Goal: Check status: Check status

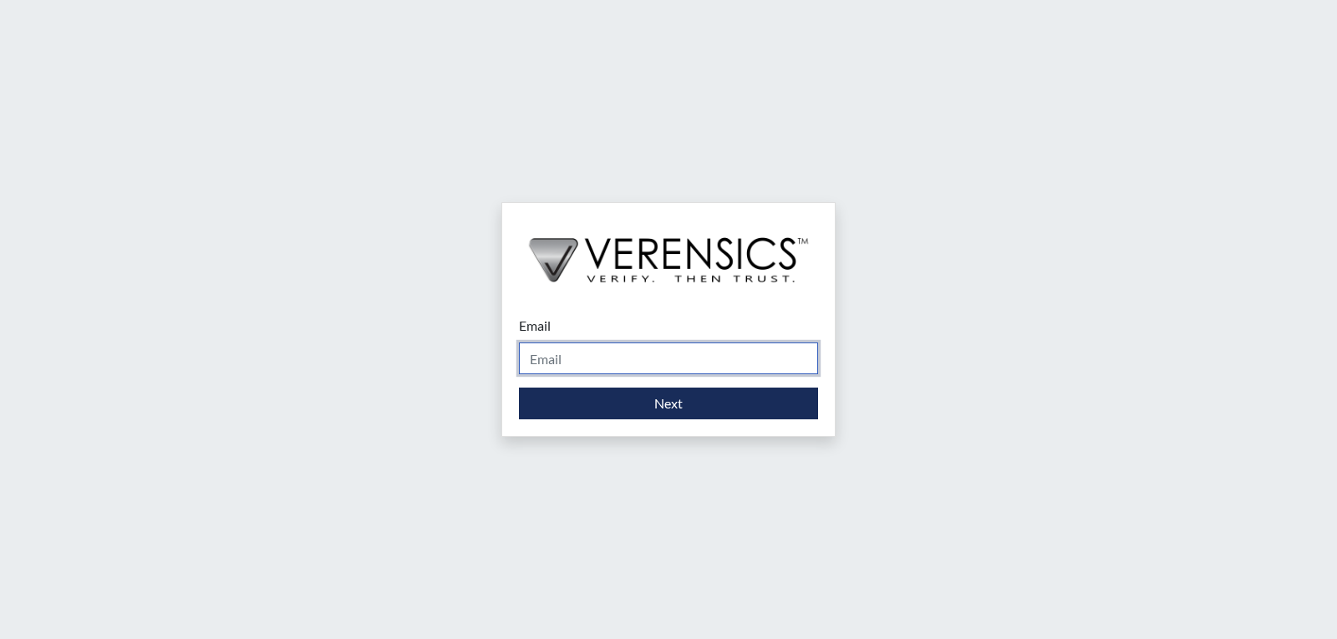
click at [634, 358] on input "Email" at bounding box center [668, 359] width 299 height 32
type input "[PERSON_NAME][EMAIL_ADDRESS][PERSON_NAME][DOMAIN_NAME]"
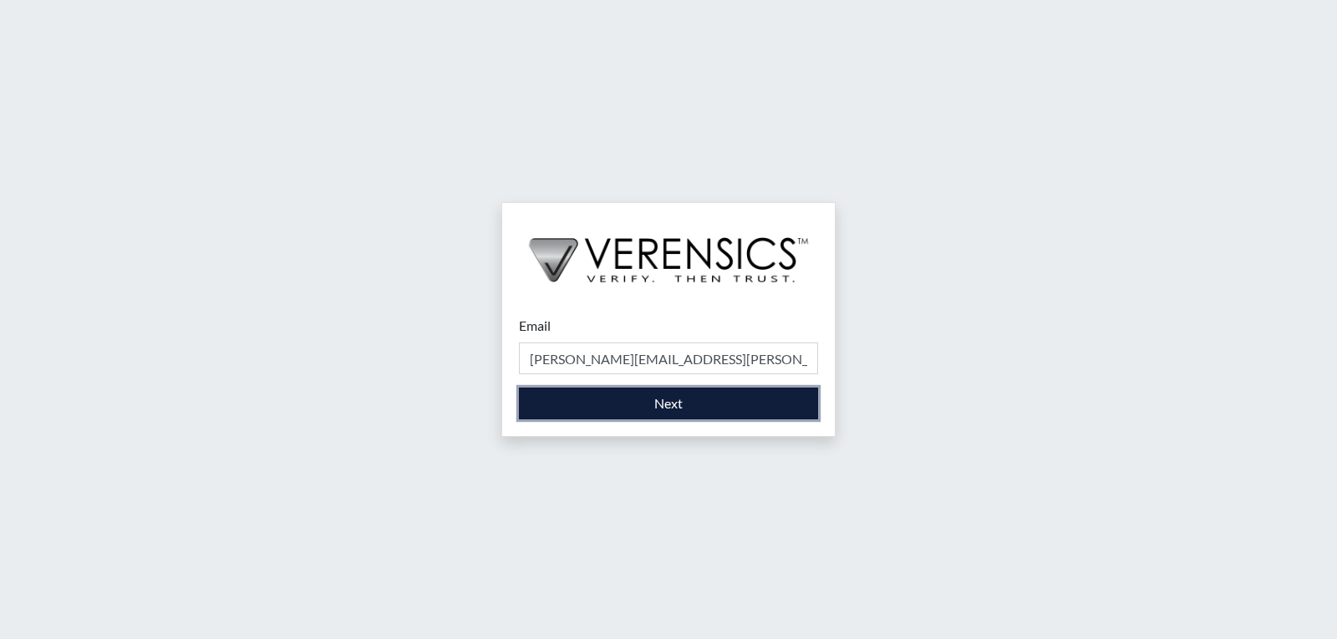
click at [638, 403] on button "Next" at bounding box center [668, 404] width 299 height 32
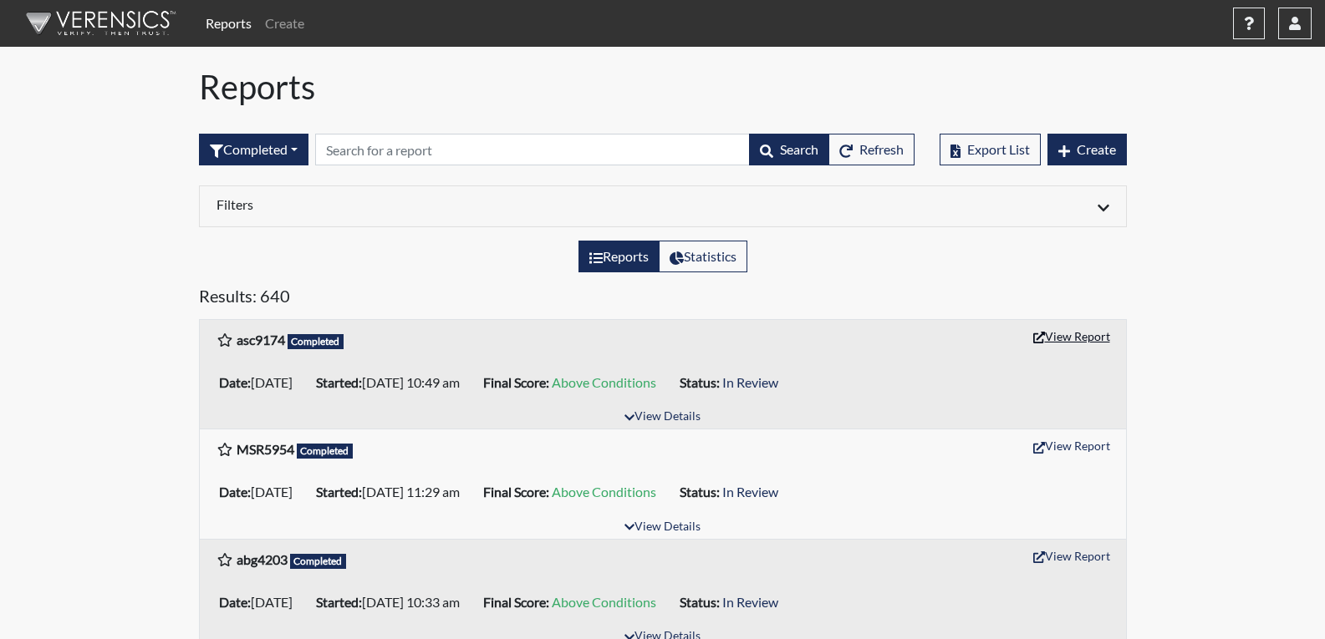
click at [1066, 330] on button "View Report" at bounding box center [1071, 336] width 92 height 26
click at [859, 150] on span "Refresh" at bounding box center [881, 149] width 44 height 16
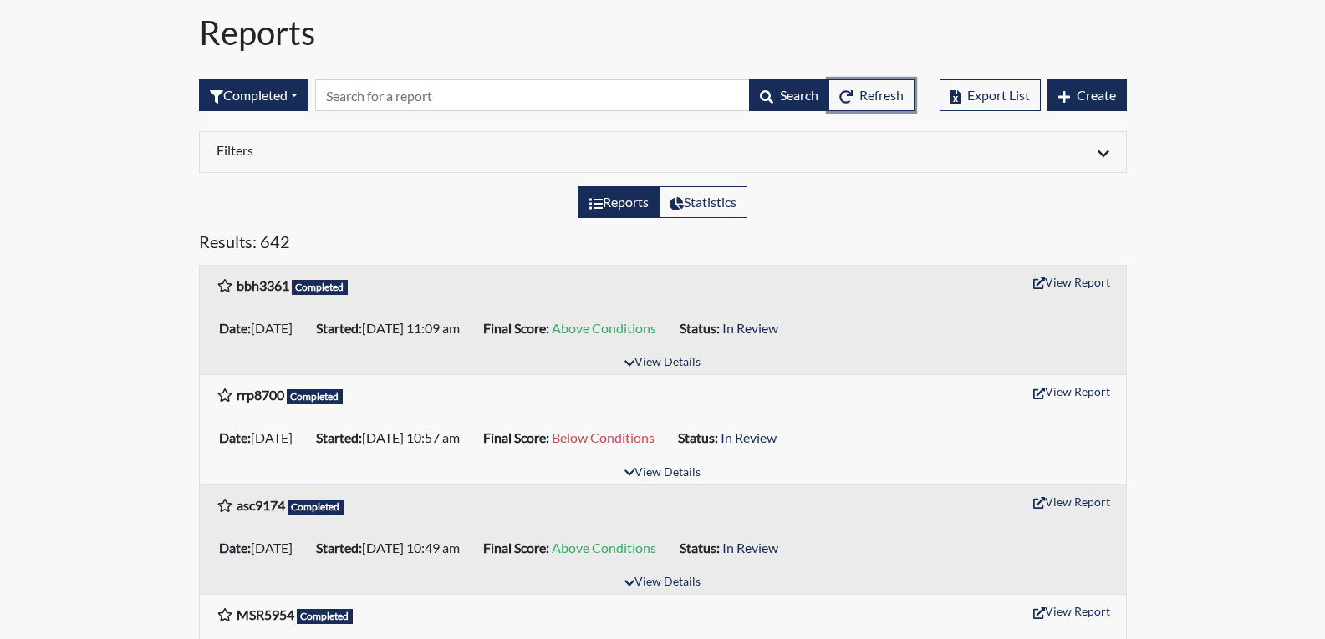
scroll to position [84, 0]
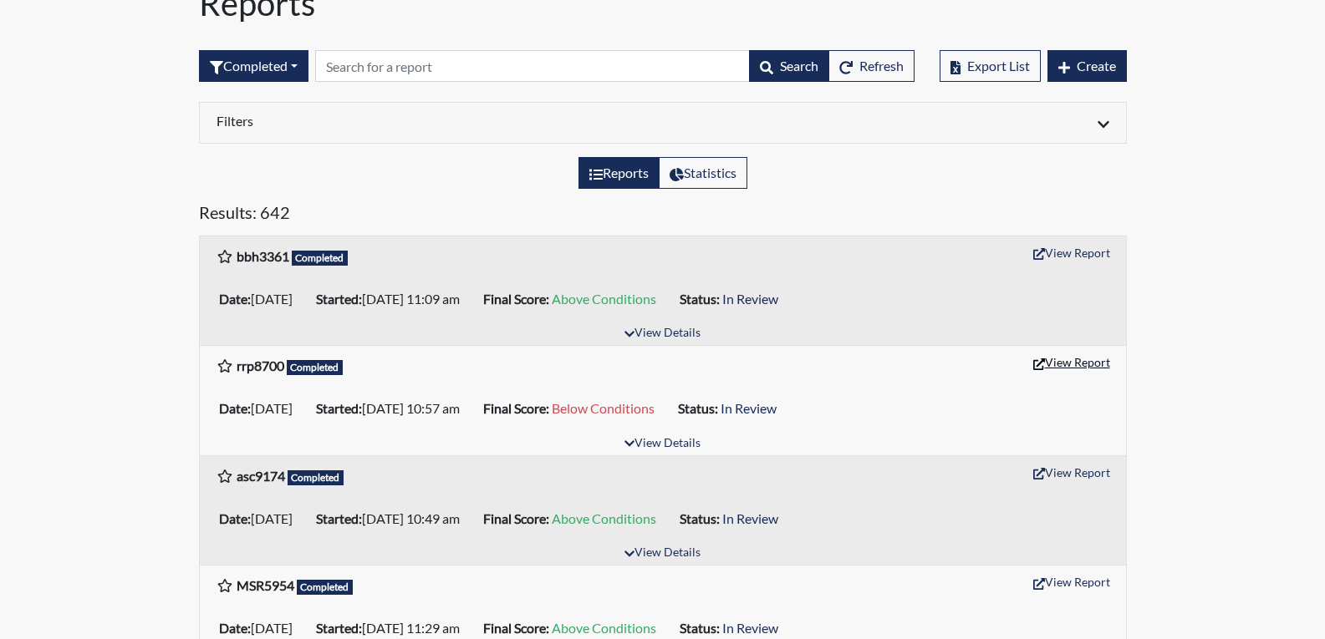
click at [1088, 360] on button "View Report" at bounding box center [1071, 362] width 92 height 26
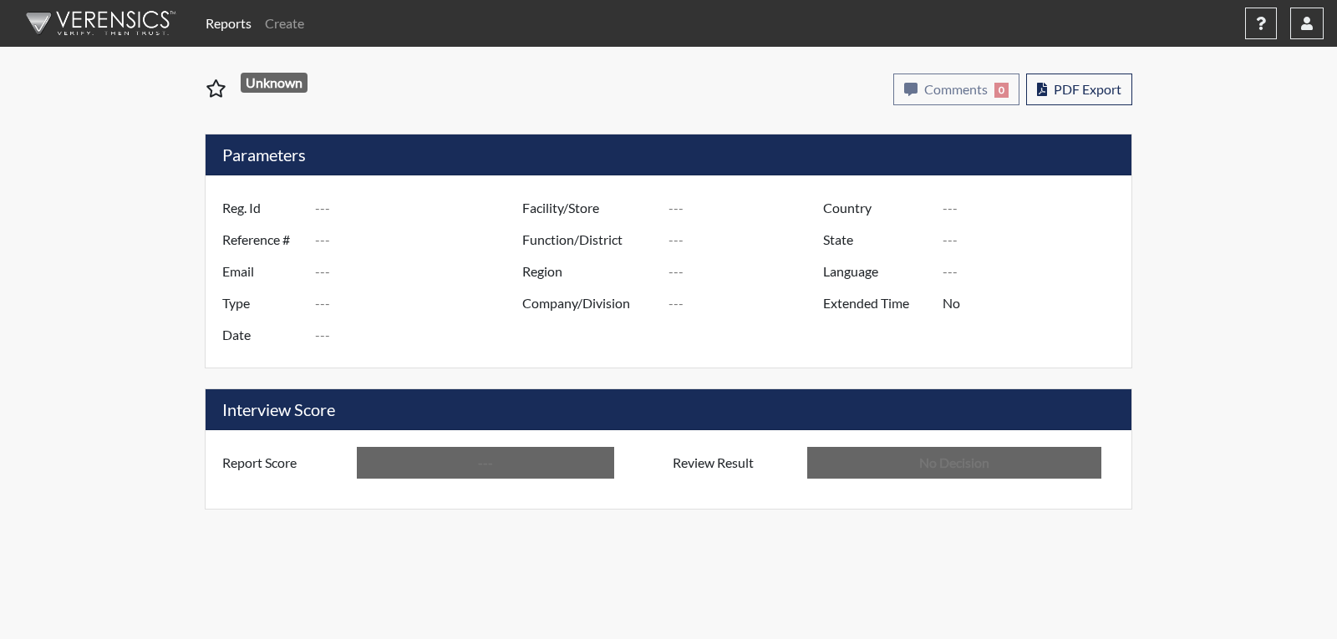
type input "asc9174"
type input "51500"
type input "---"
type input "Corrections Pre-Employment"
type input "Sep 29, 2025"
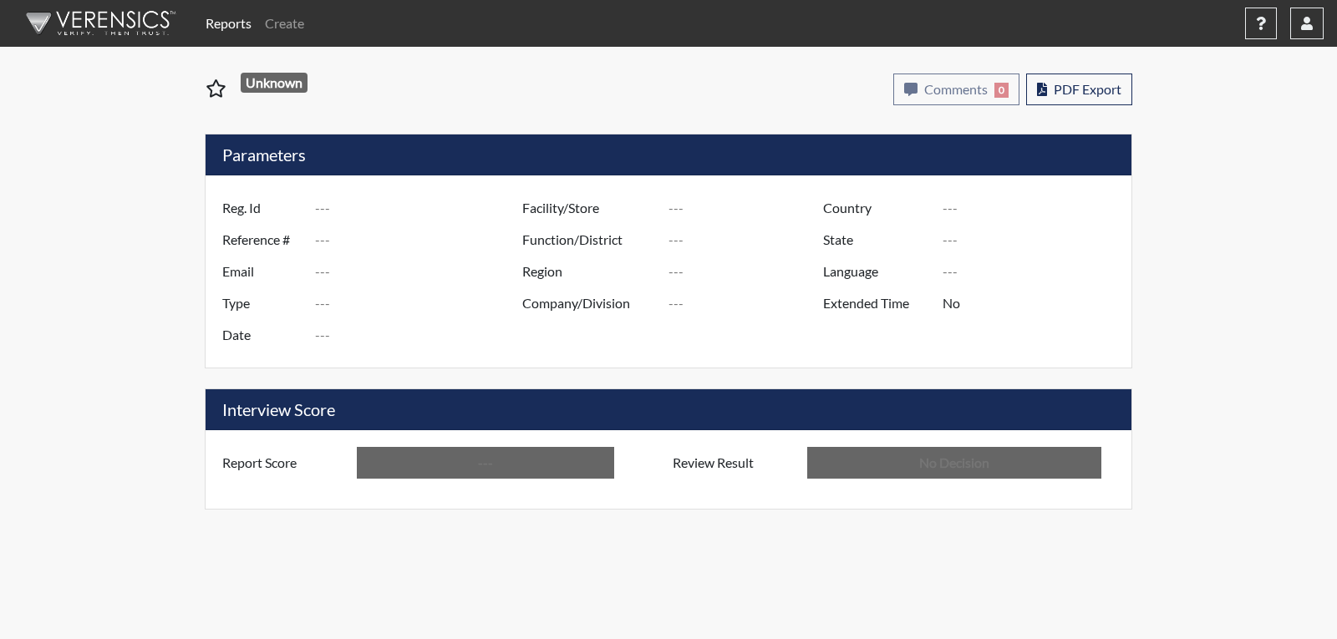
type input "[PERSON_NAME]"
type input "[GEOGRAPHIC_DATA]"
type input "[US_STATE]"
type input "English"
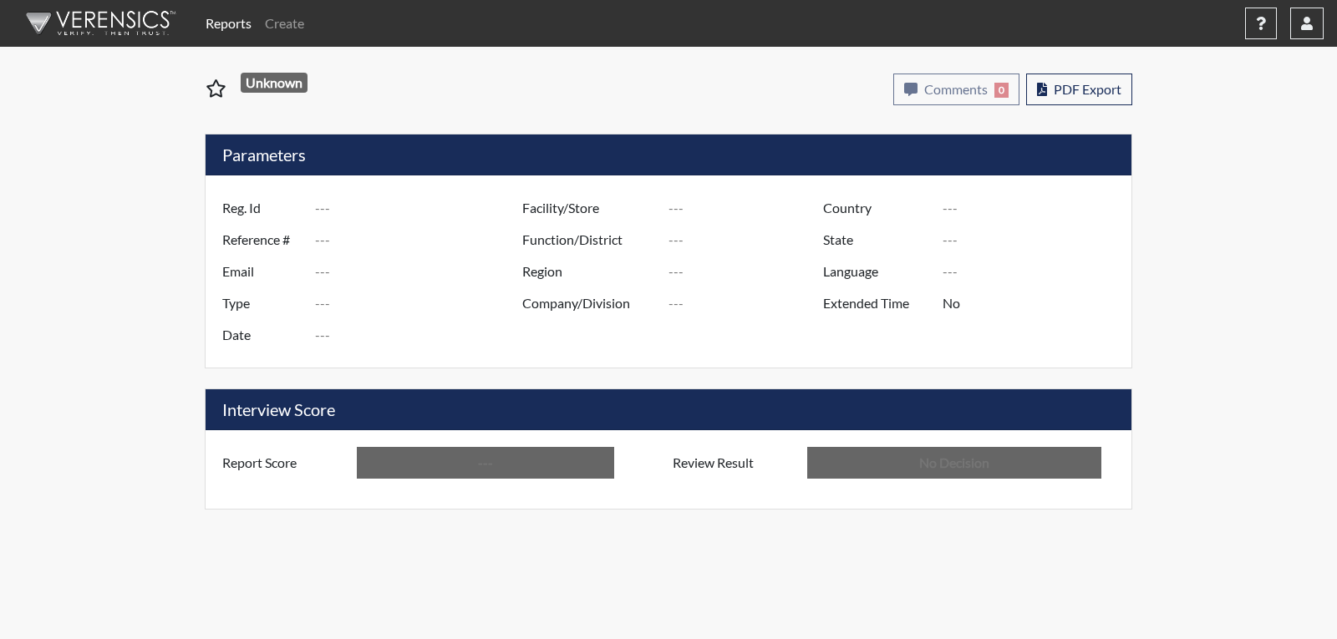
type input "Above Conditions"
type input "In Review"
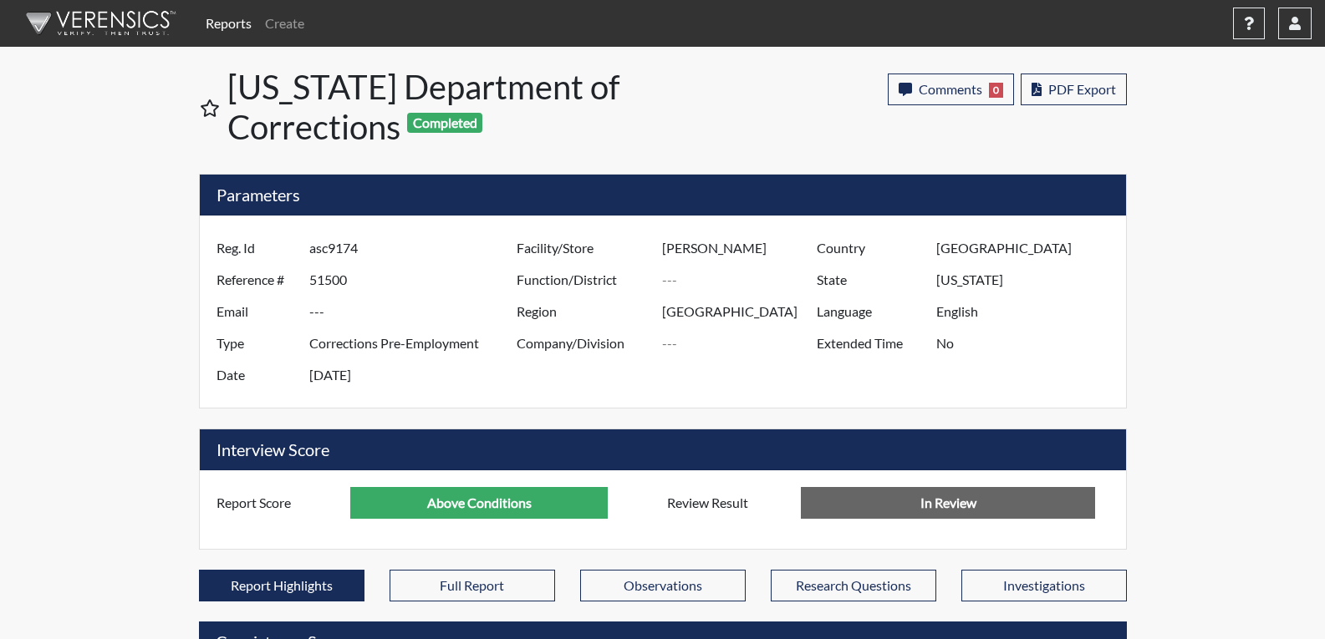
scroll to position [277, 694]
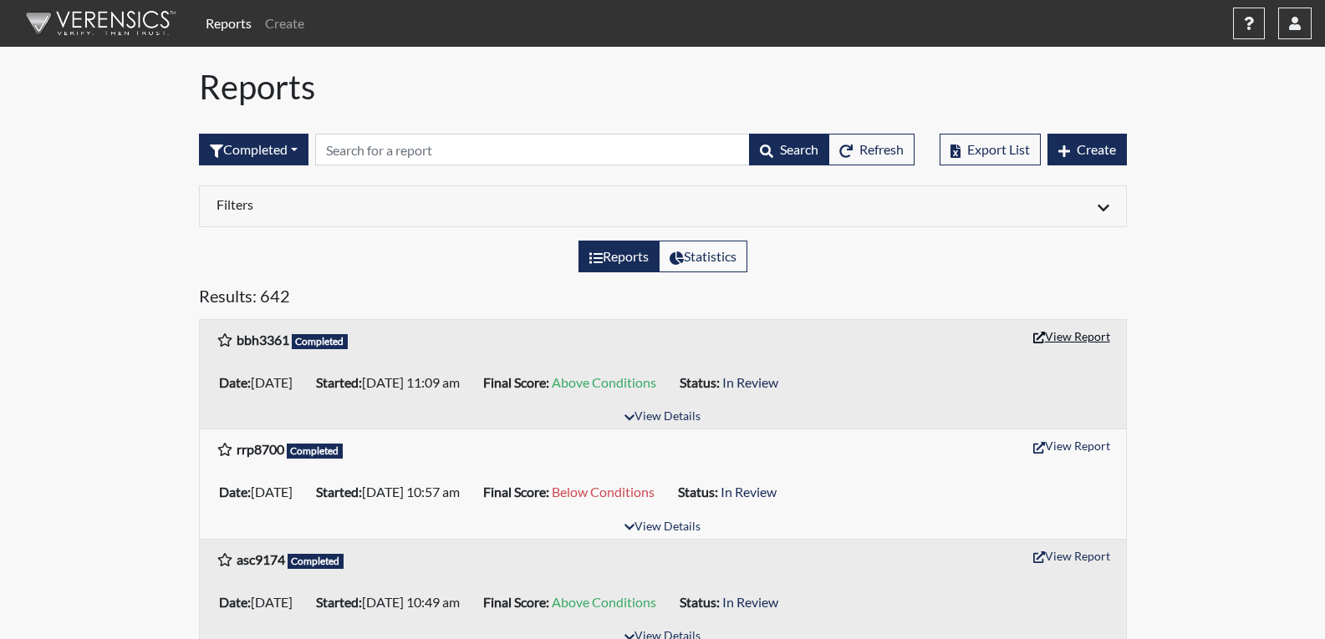
click at [1072, 331] on button "View Report" at bounding box center [1071, 336] width 92 height 26
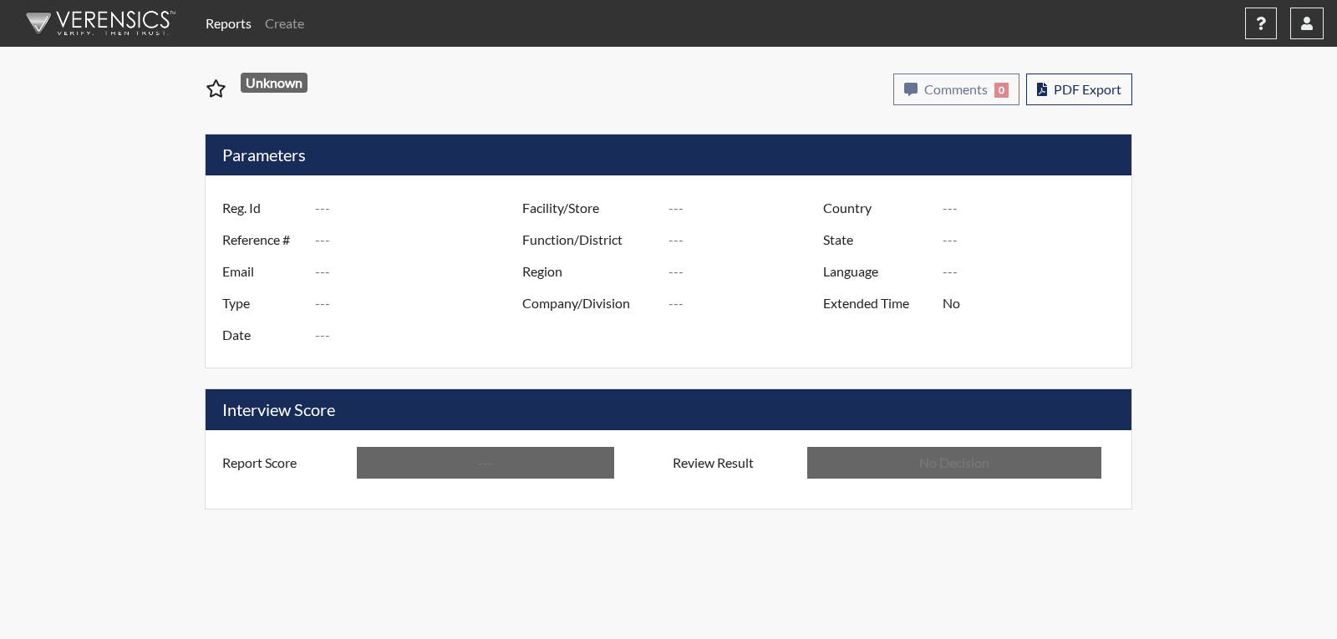
type input "bbh3361"
type input "51503"
type input "---"
type input "Corrections Pre-Employment"
type input "Sep 29, 2025"
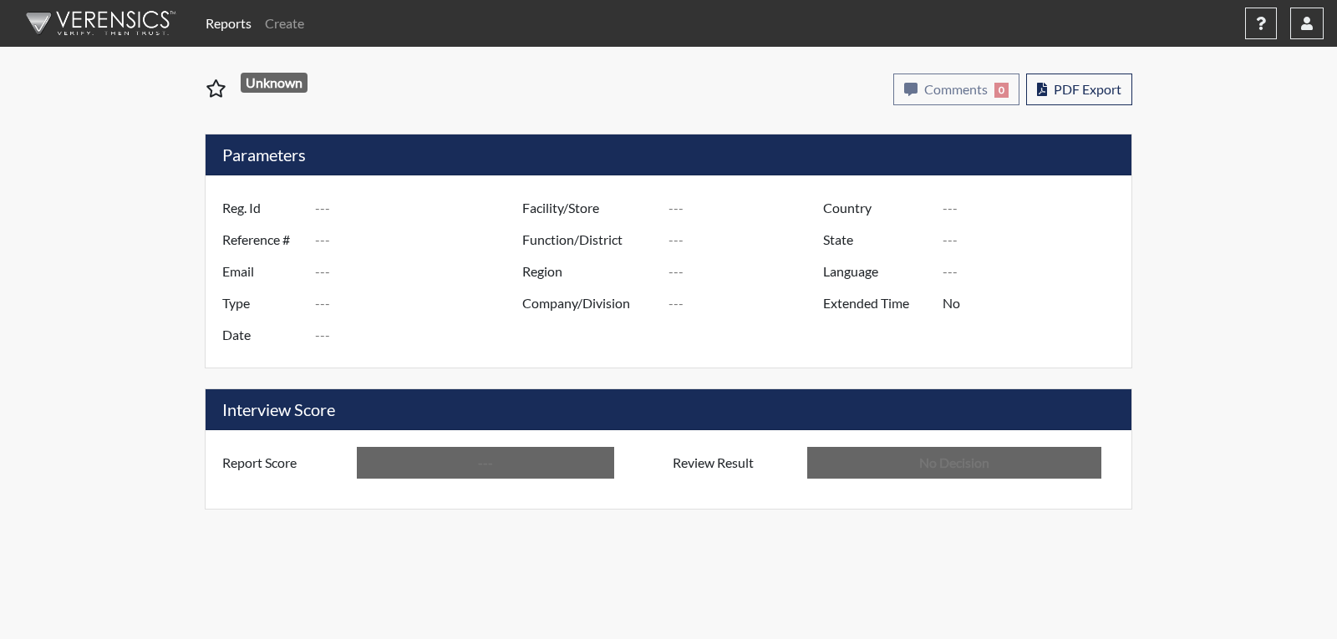
type input "[PERSON_NAME]"
type input "[GEOGRAPHIC_DATA]"
type input "[US_STATE]"
type input "English"
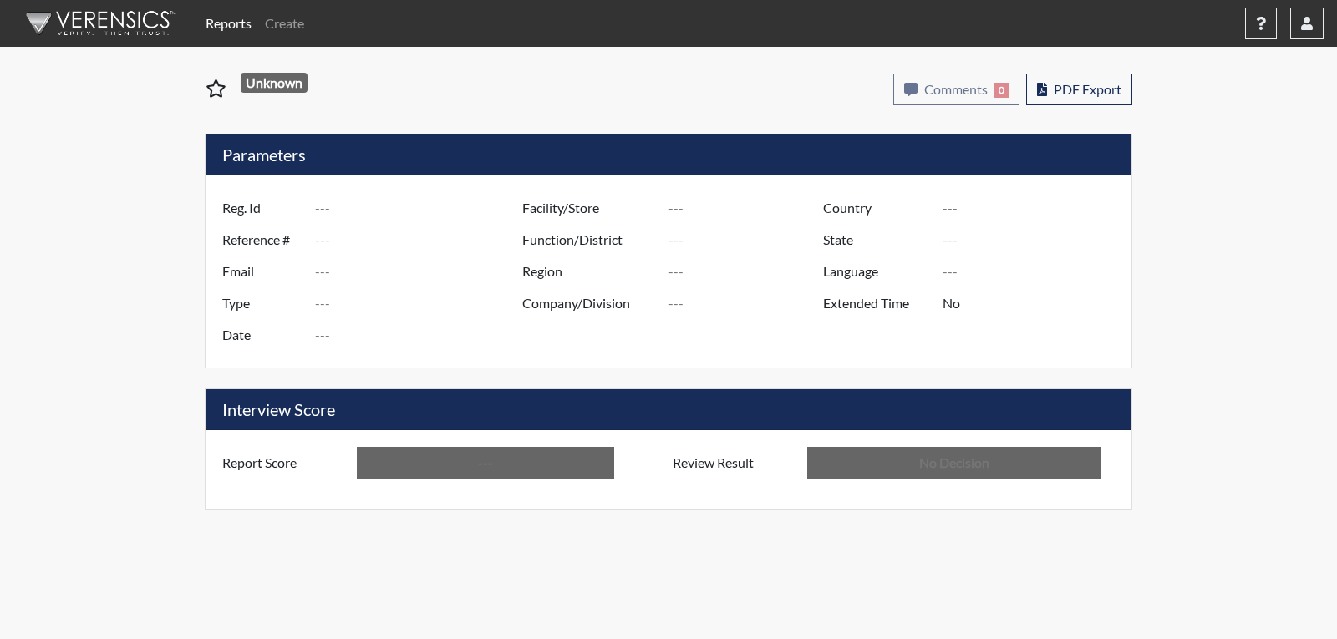
type input "Above Conditions"
type input "In Review"
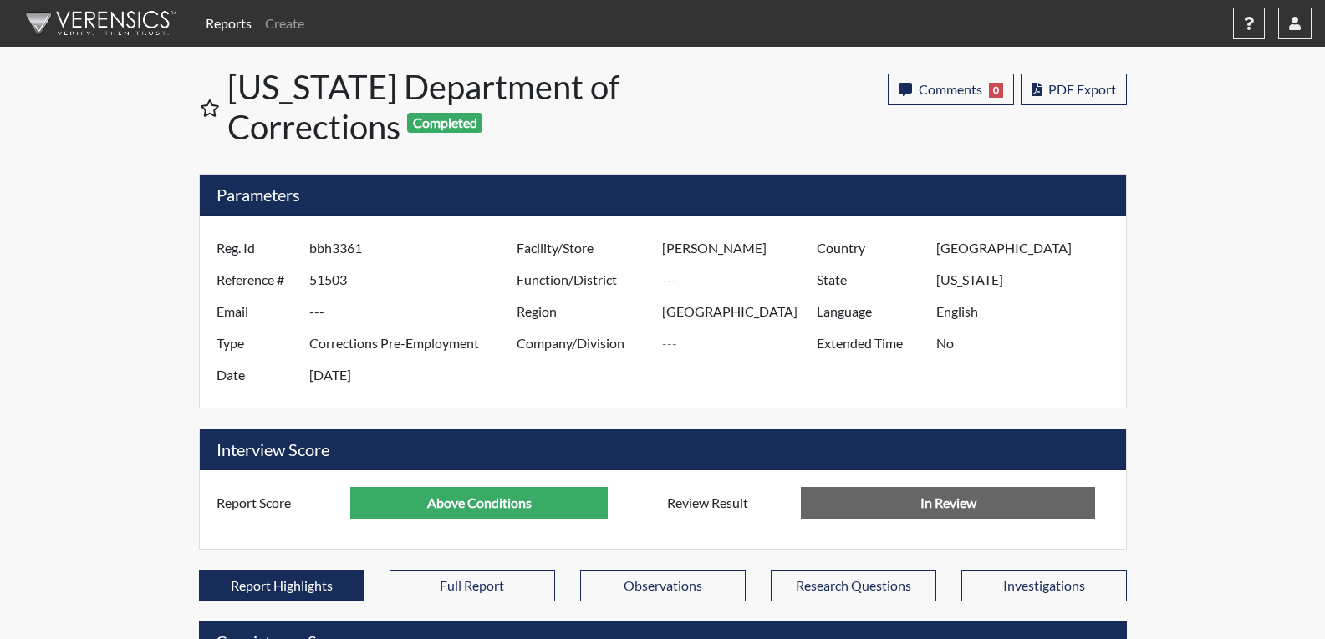
scroll to position [277, 694]
click at [1076, 94] on span "PDF Export" at bounding box center [1082, 89] width 68 height 16
click at [288, 30] on link "Create" at bounding box center [284, 23] width 53 height 33
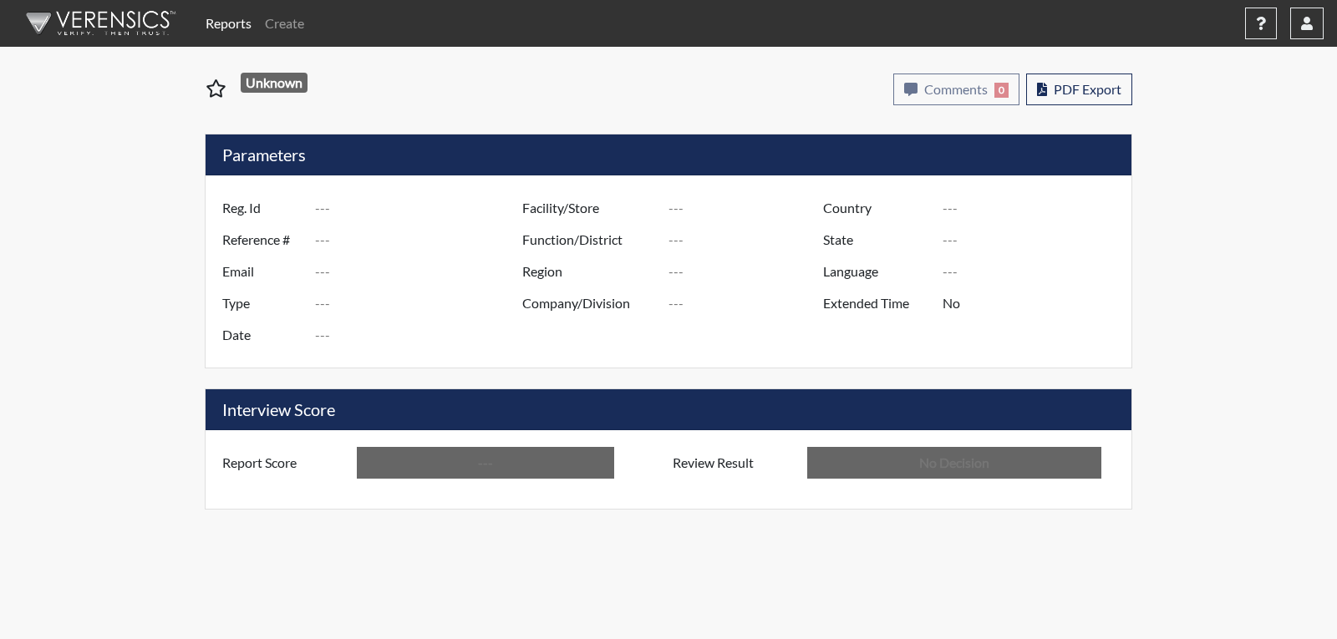
type input "bbh3361"
type input "51503"
type input "---"
type input "Corrections Pre-Employment"
type input "Sep 29, 2025"
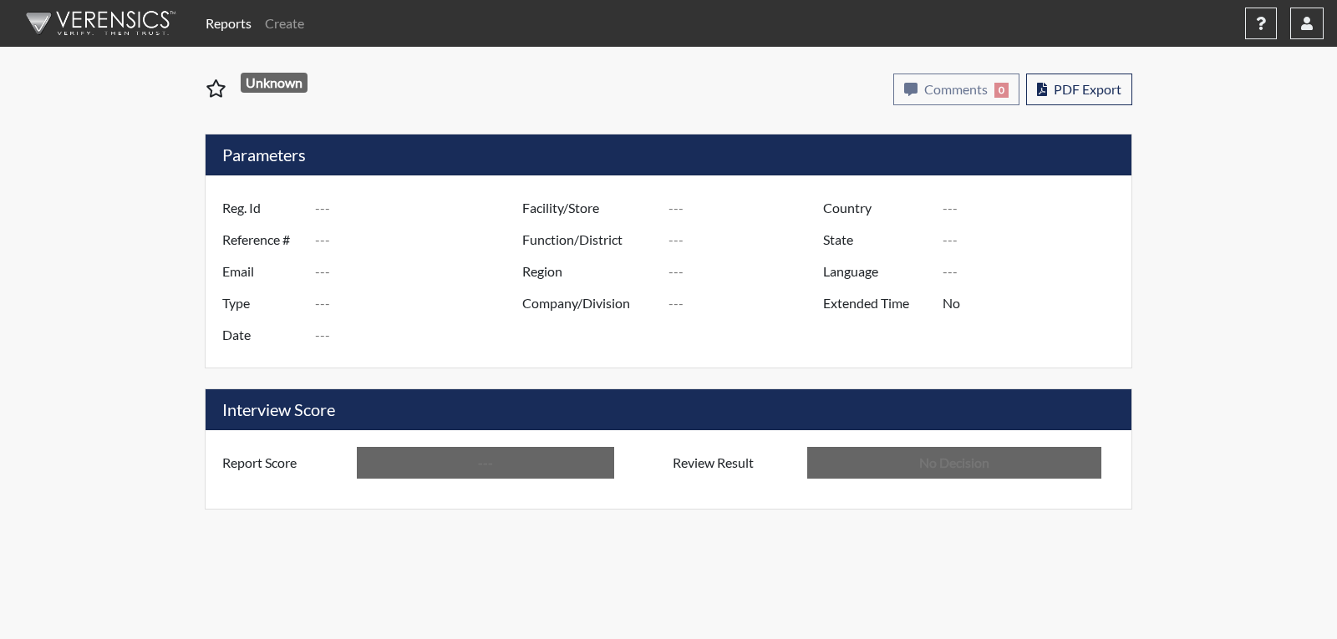
type input "[PERSON_NAME]"
type input "[GEOGRAPHIC_DATA]"
type input "[US_STATE]"
type input "English"
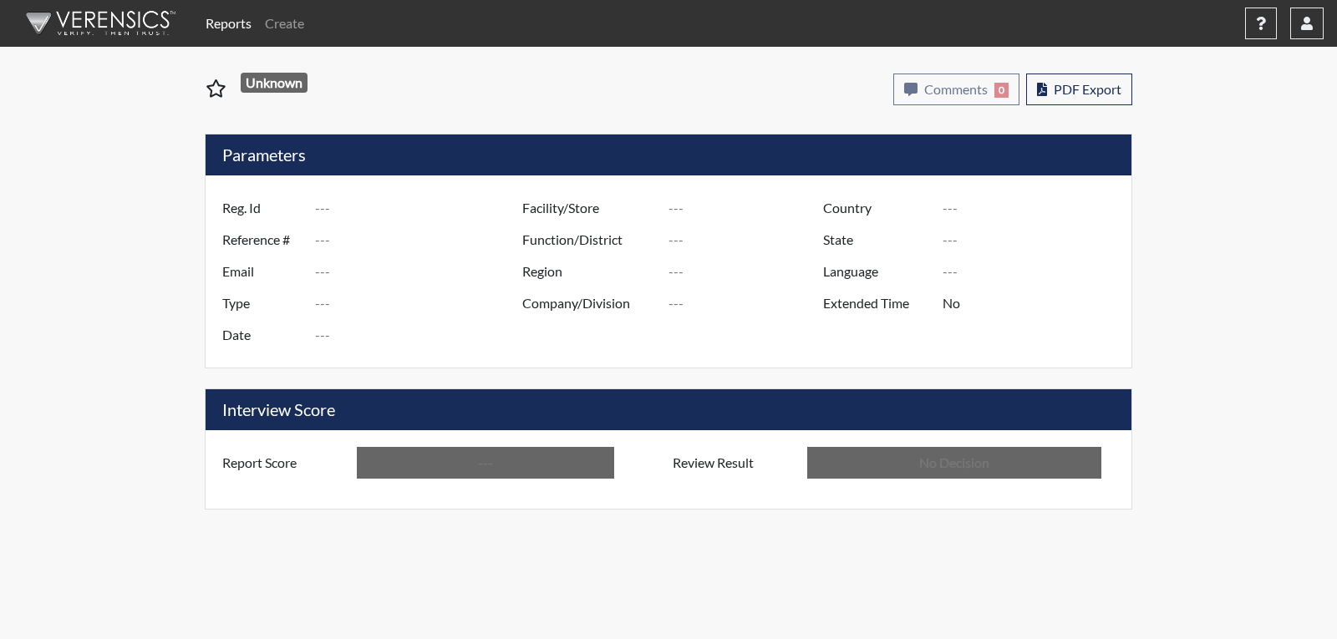
type input "Above Conditions"
type input "In Review"
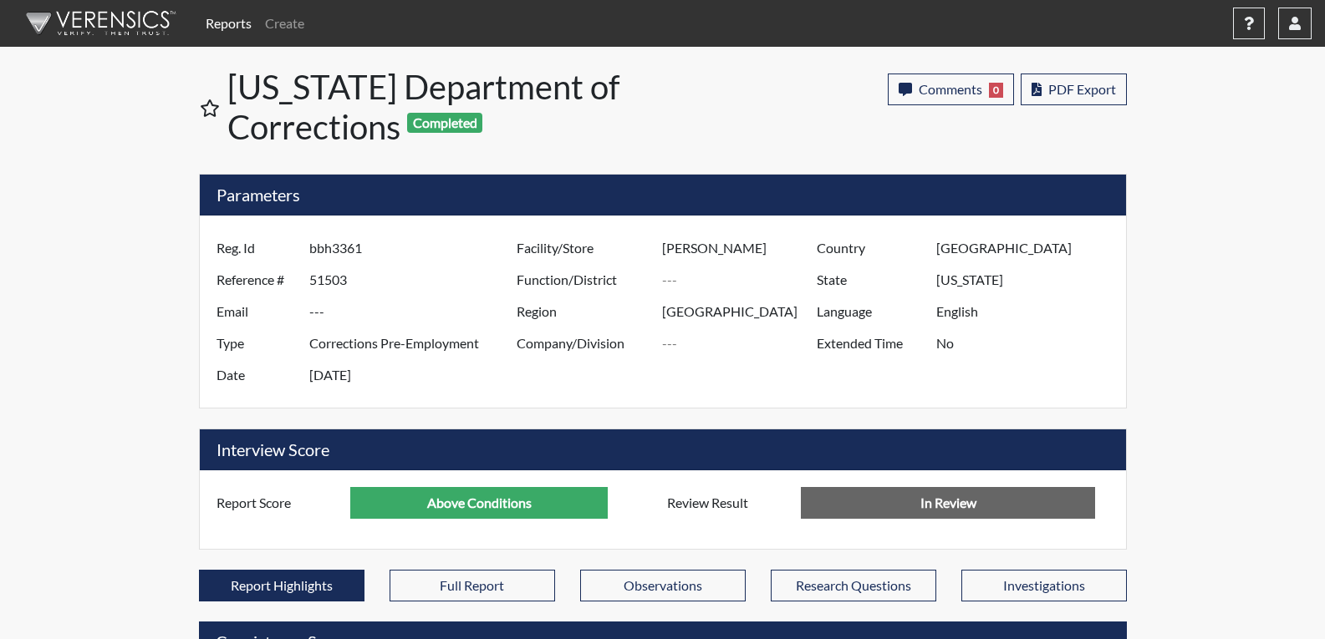
scroll to position [277, 694]
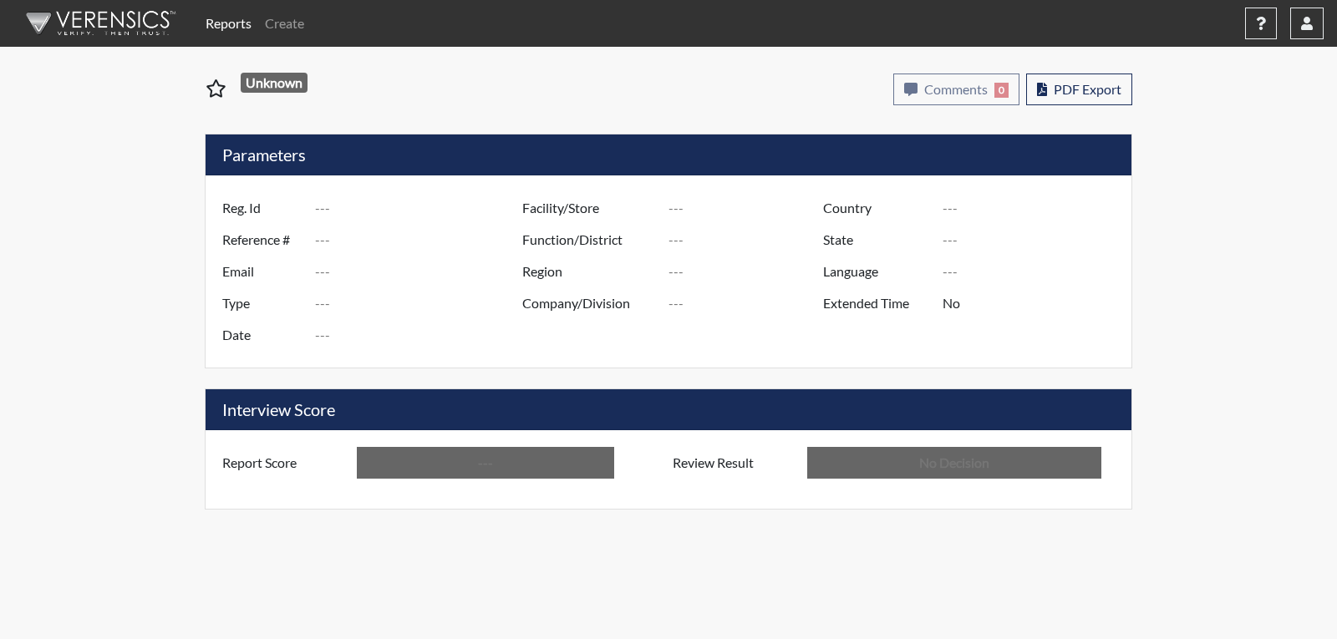
type input "rrp8700"
type input "51501"
type input "---"
type input "Corrections Pre-Employment"
type input "Sep 29, 2025"
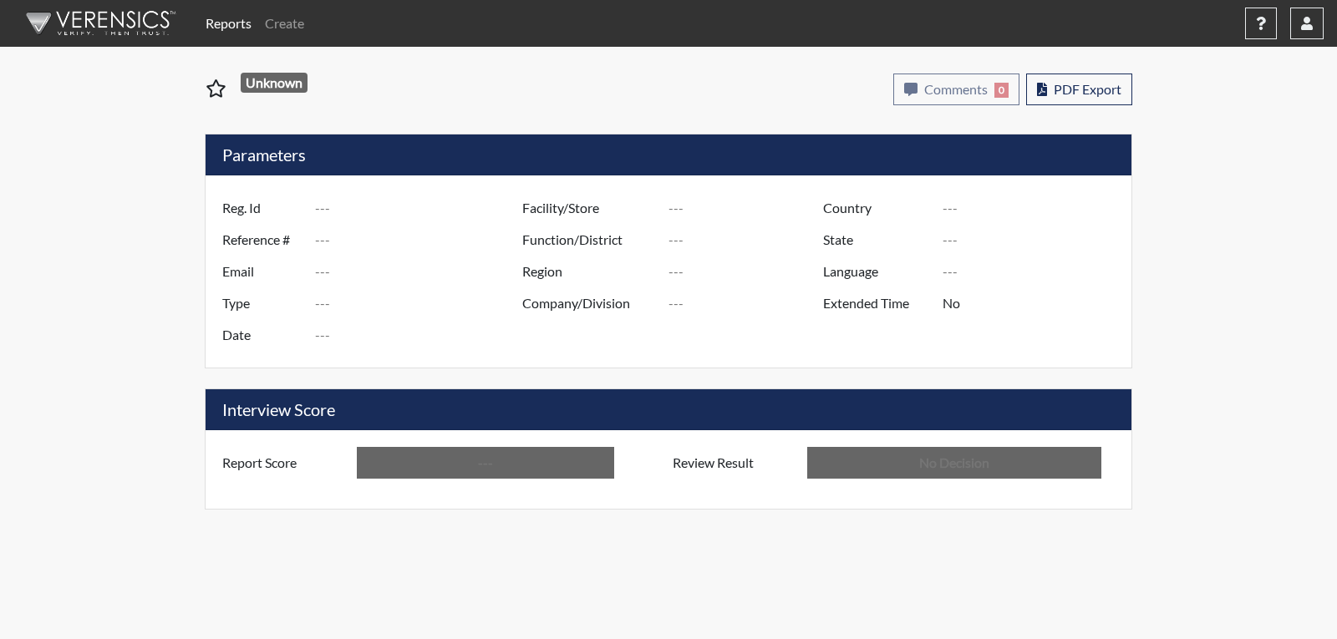
type input "[PERSON_NAME]"
type input "[GEOGRAPHIC_DATA]"
type input "[US_STATE]"
type input "English"
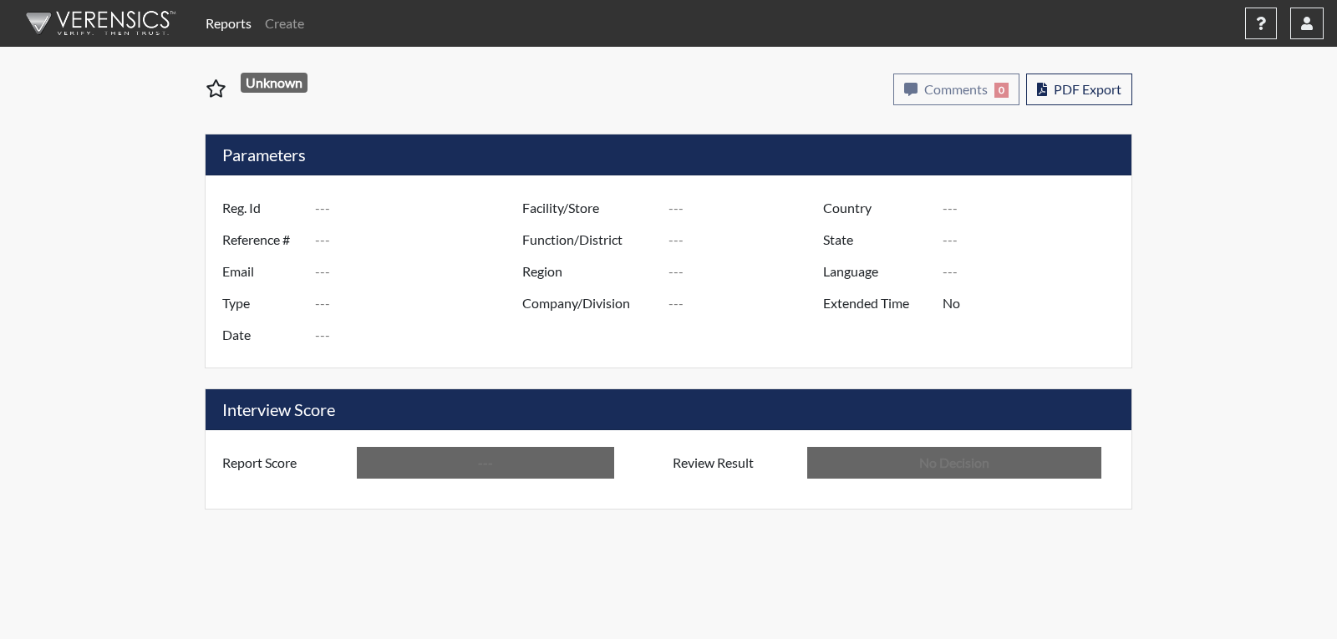
type input "Below Conditions"
type input "In Review"
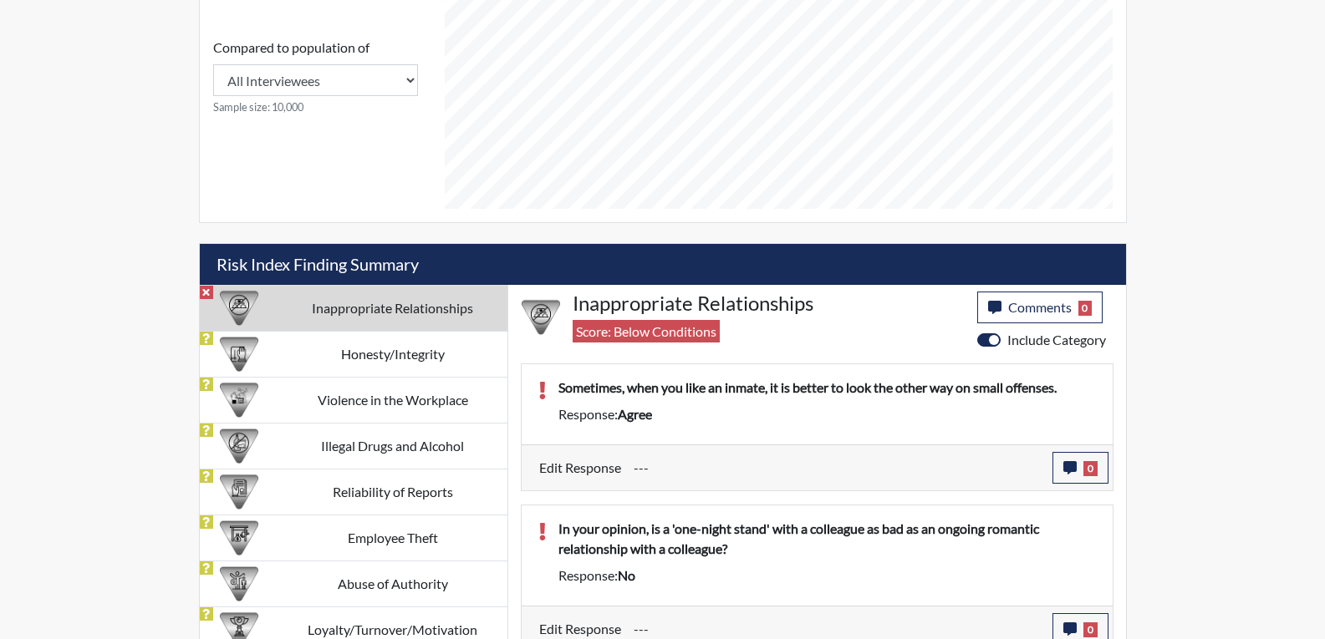
scroll to position [783, 0]
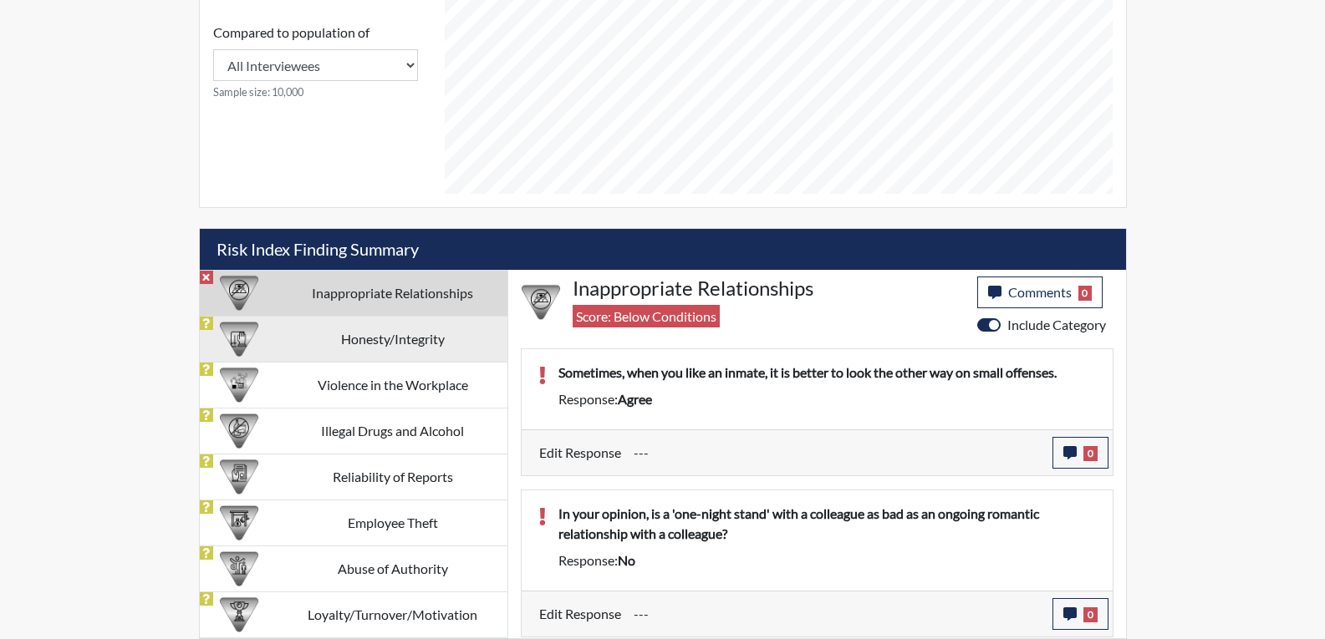
click at [402, 332] on td "Honesty/Integrity" at bounding box center [392, 339] width 229 height 46
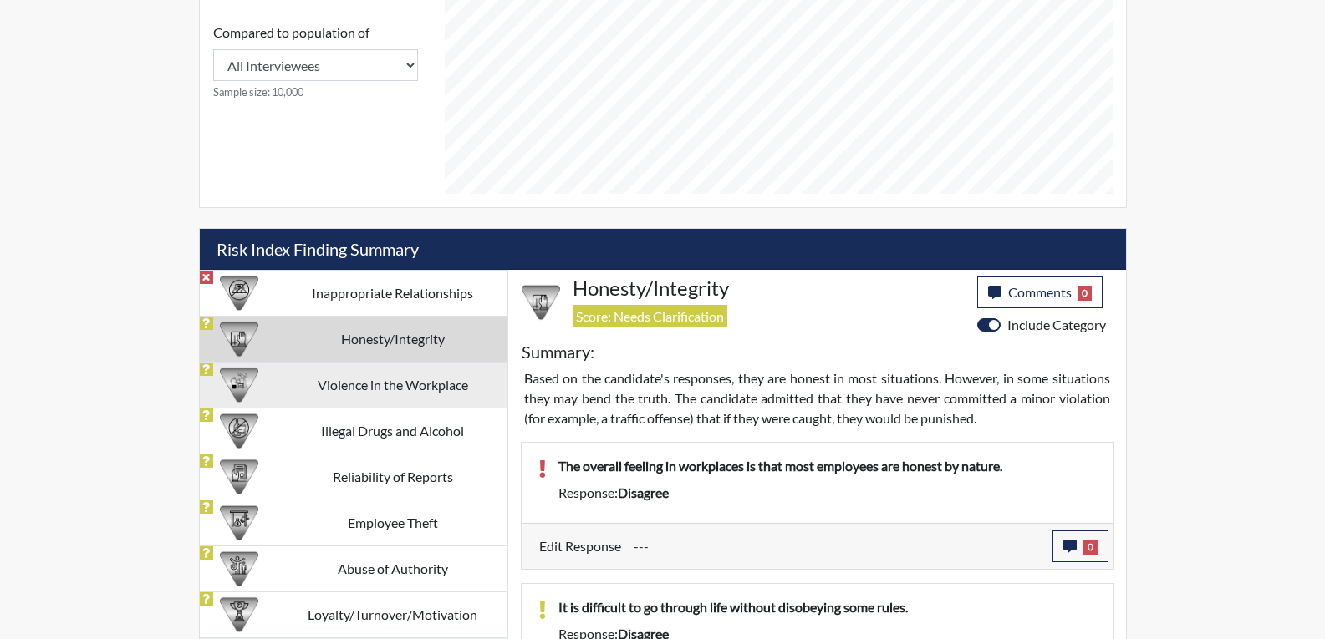
click at [378, 390] on td "Violence in the Workplace" at bounding box center [392, 385] width 229 height 46
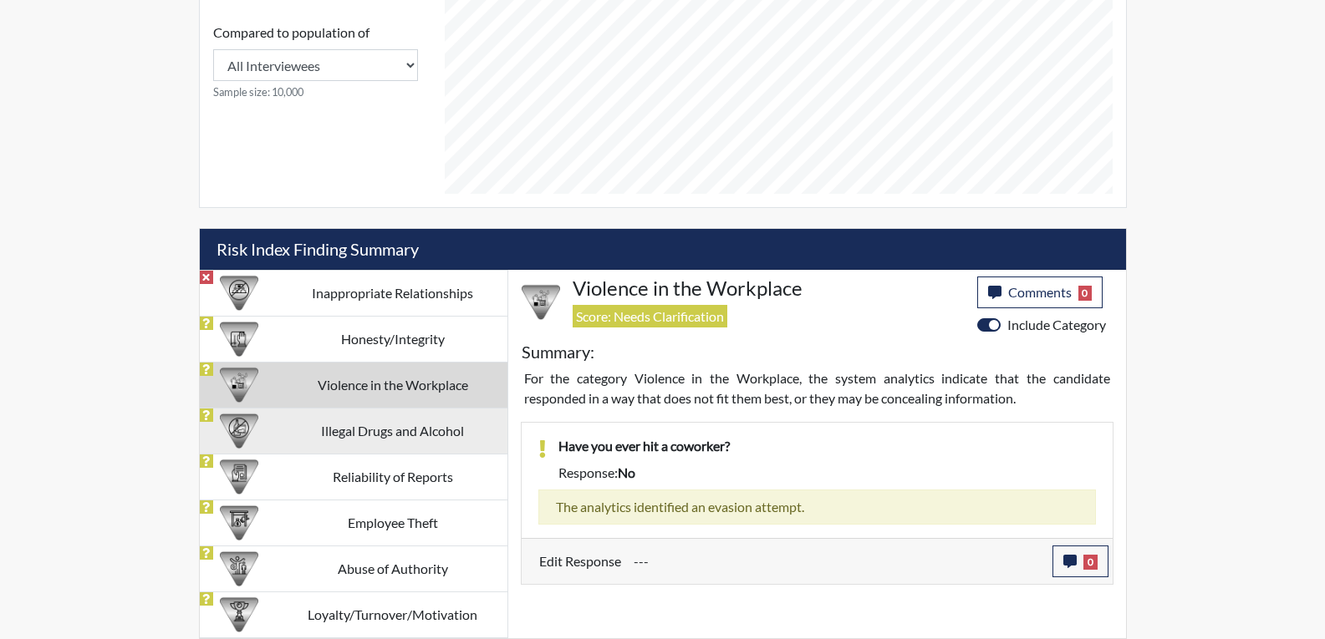
click at [354, 445] on td "Illegal Drugs and Alcohol" at bounding box center [392, 431] width 229 height 46
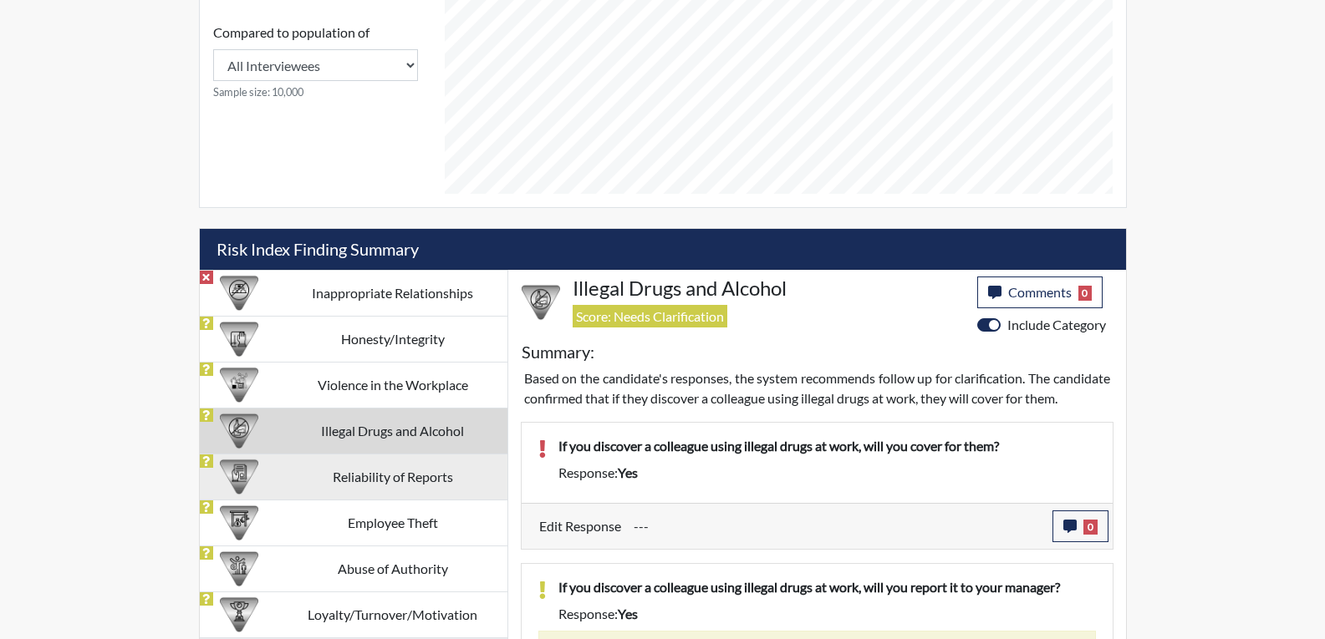
click at [345, 465] on td "Reliability of Reports" at bounding box center [392, 477] width 229 height 46
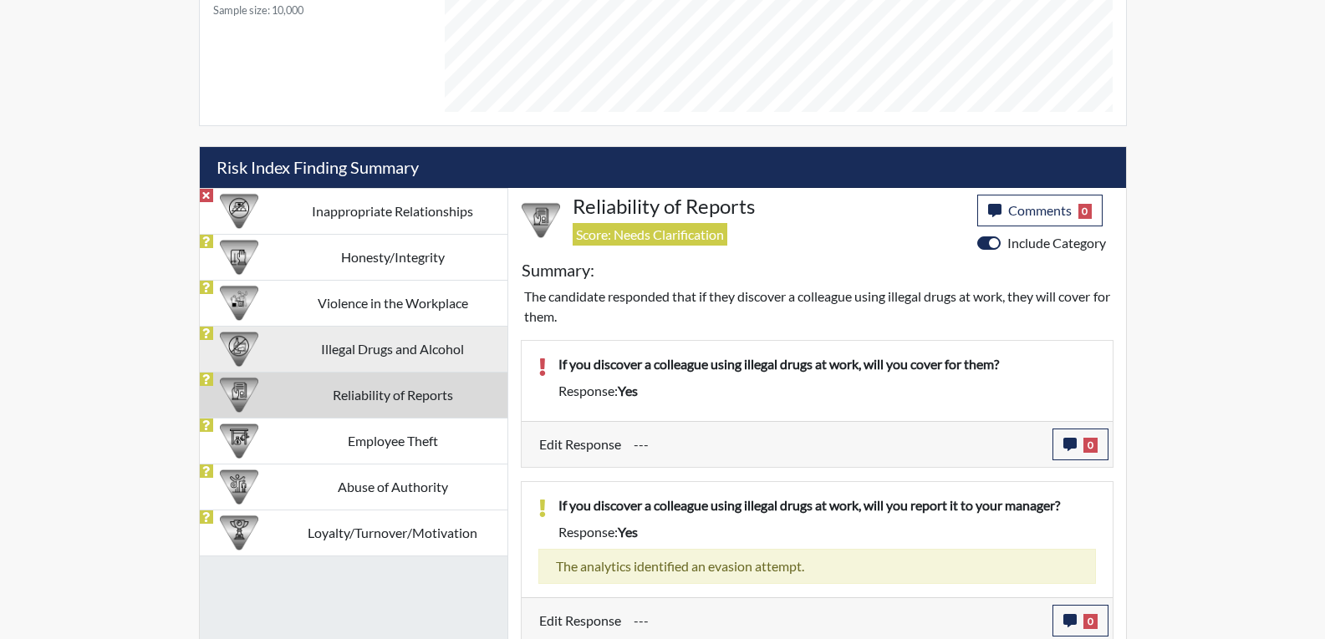
scroll to position [871, 0]
